Goal: Check status

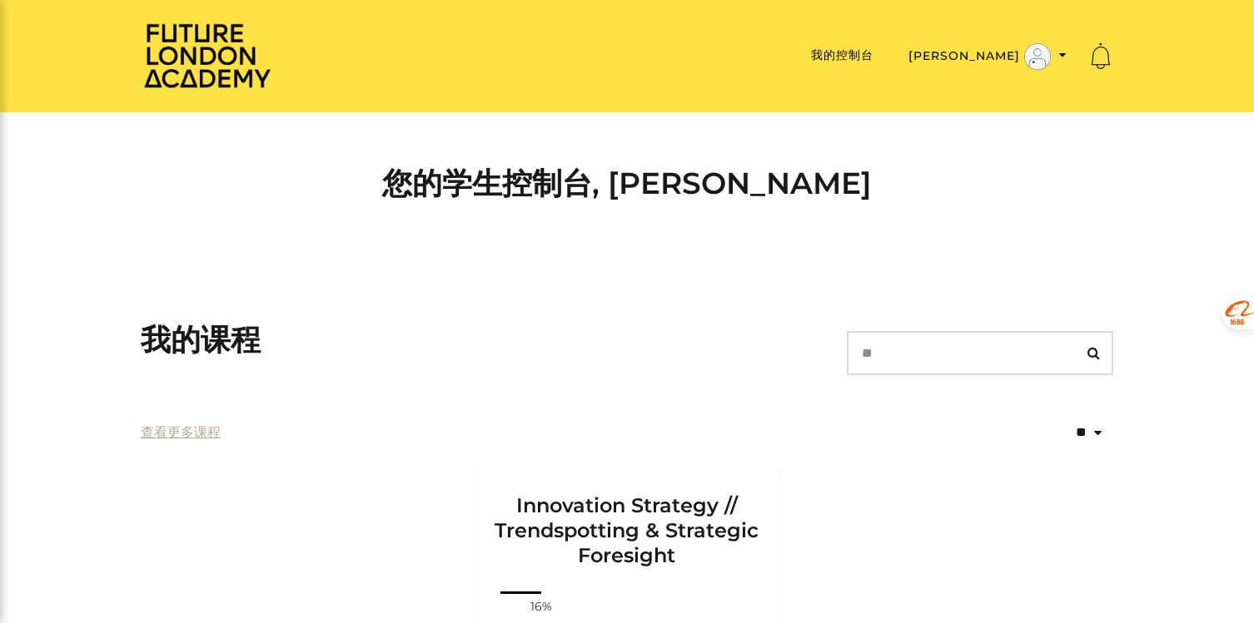
scroll to position [387, 0]
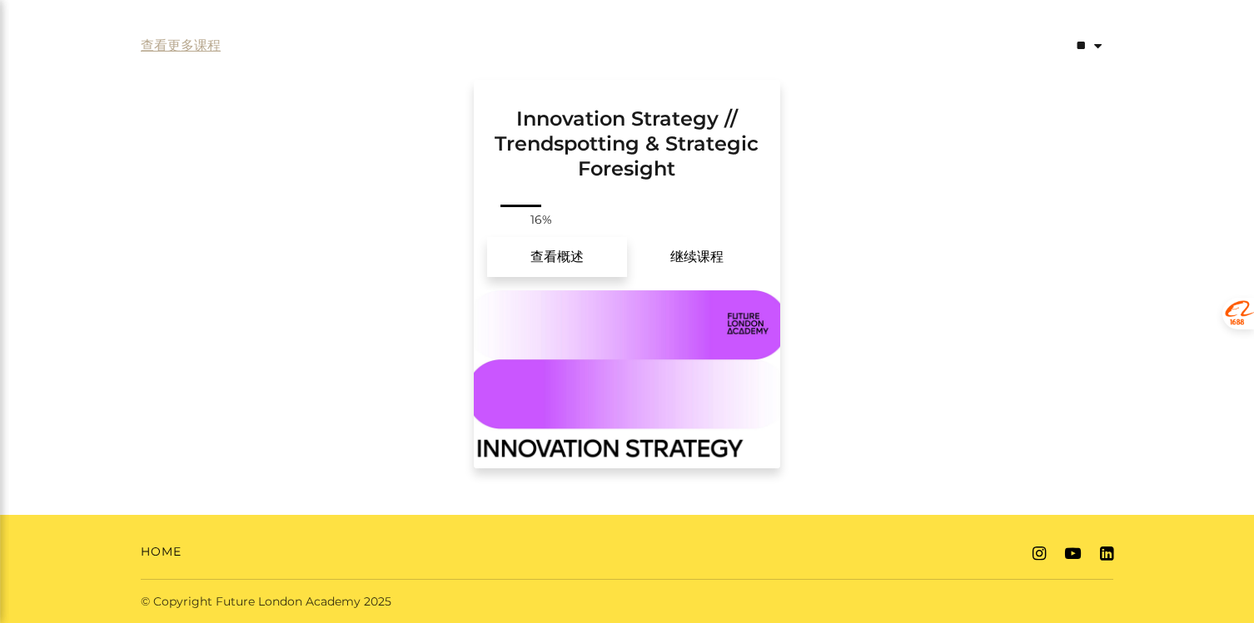
click at [555, 257] on link "查看概述" at bounding box center [557, 257] width 140 height 40
